Goal: Transaction & Acquisition: Purchase product/service

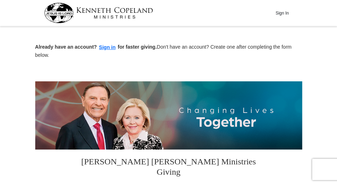
click at [283, 15] on button "Sign In" at bounding box center [281, 12] width 21 height 11
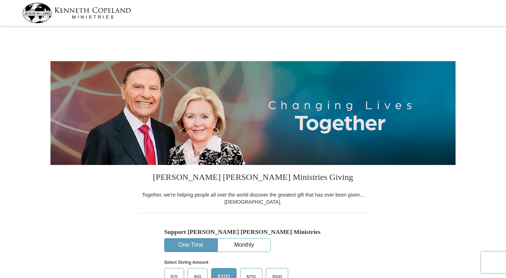
select select "NM"
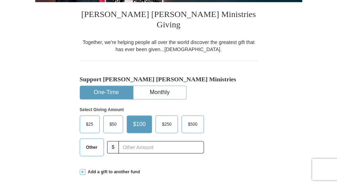
scroll to position [142, 0]
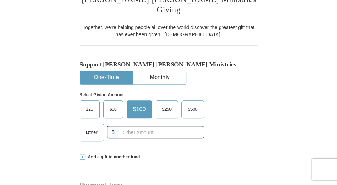
click at [112, 104] on span "$50" at bounding box center [113, 109] width 14 height 11
click at [0, 0] on input "$50" at bounding box center [0, 0] width 0 height 0
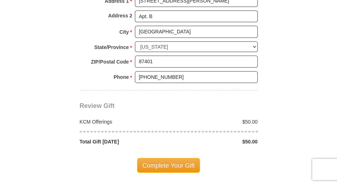
scroll to position [569, 0]
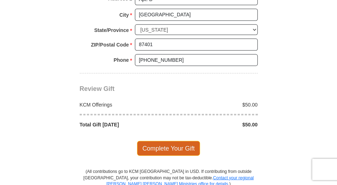
click at [146, 141] on span "Complete Your Gift" at bounding box center [168, 148] width 63 height 15
